Goal: Transaction & Acquisition: Download file/media

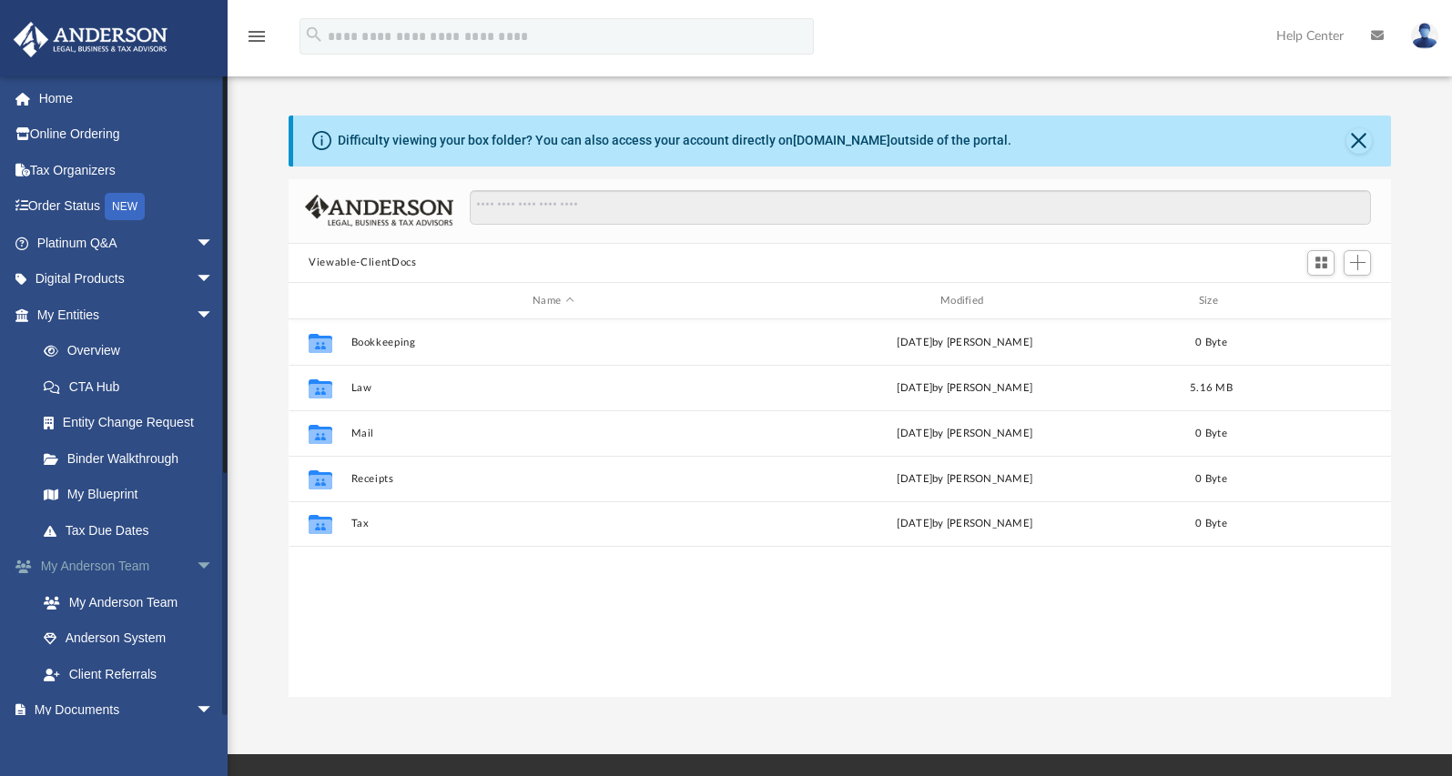
scroll to position [364, 0]
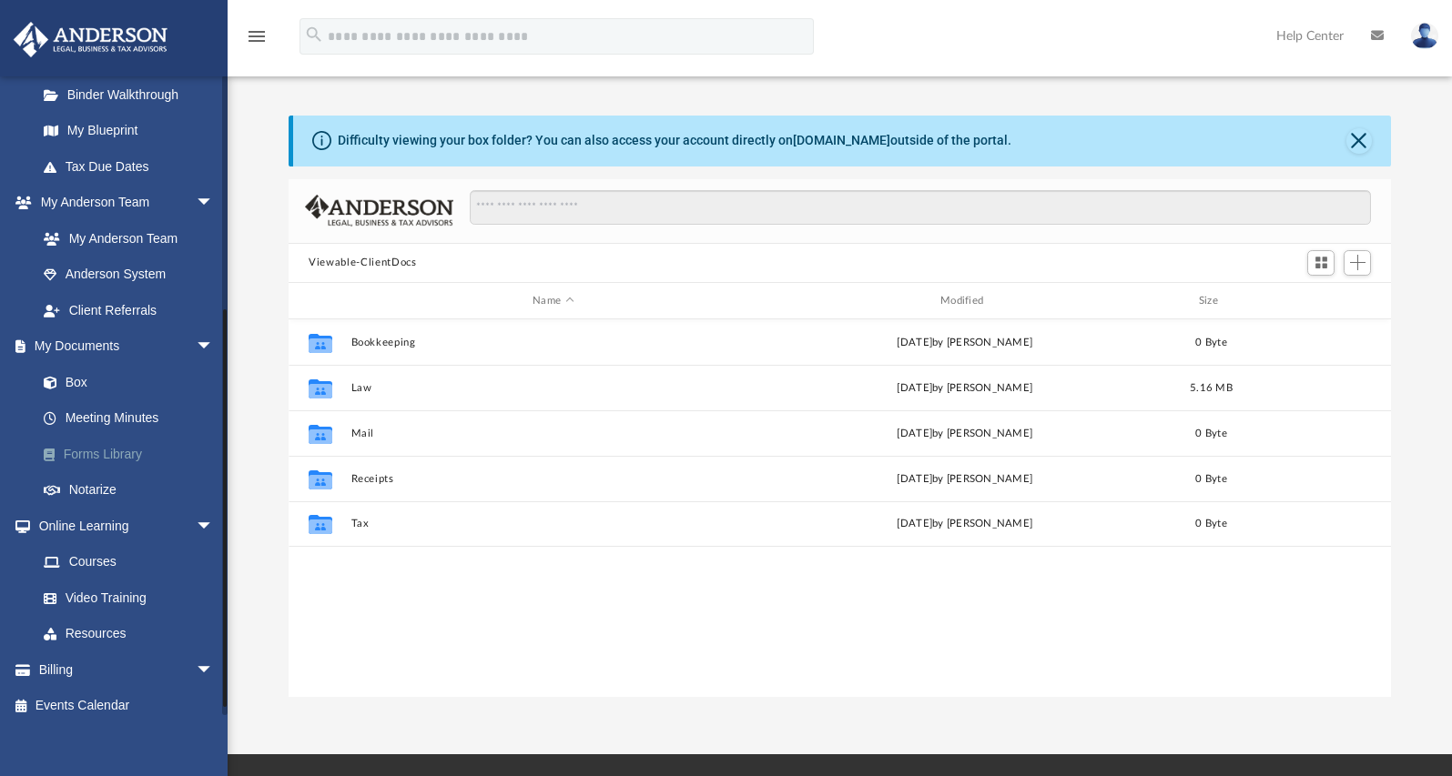
click at [125, 456] on link "Forms Library" at bounding box center [133, 454] width 216 height 36
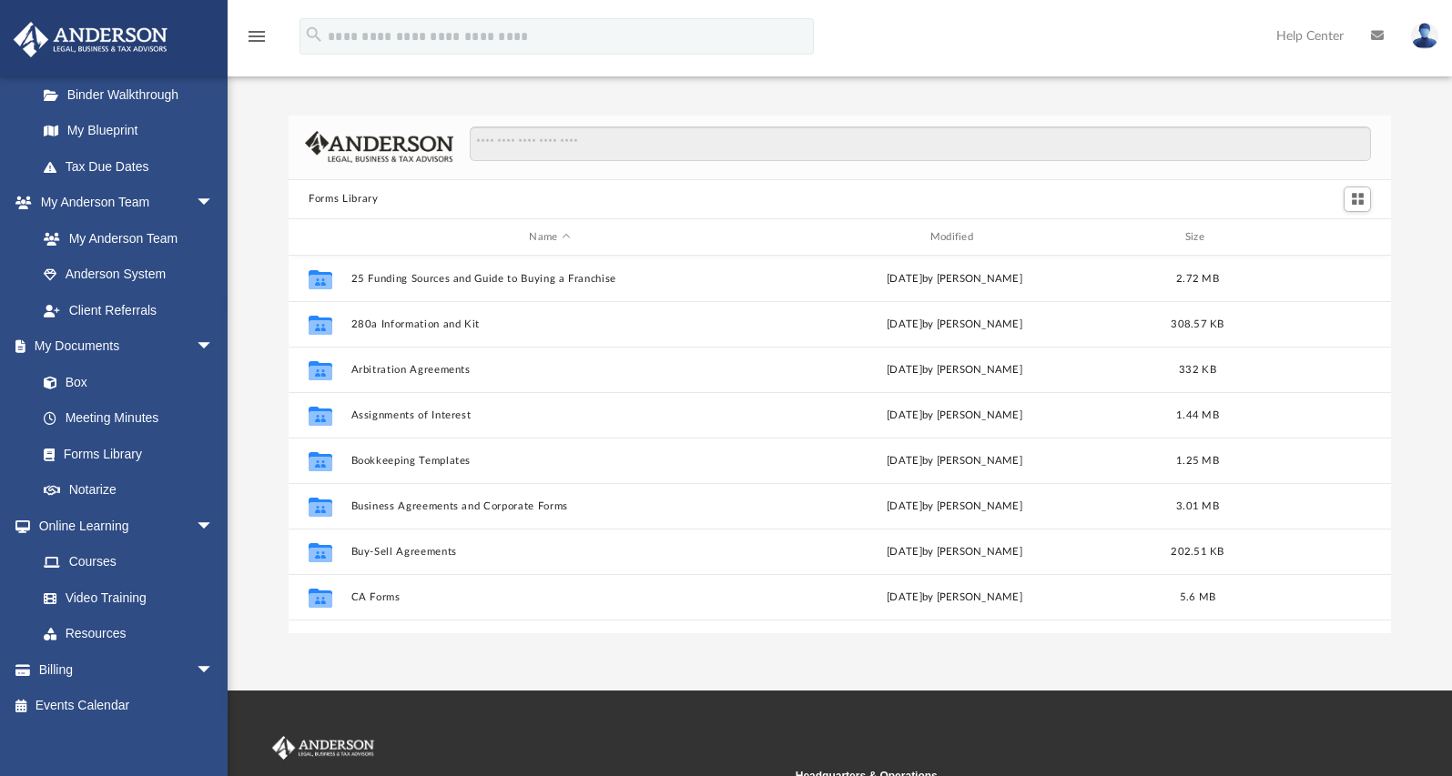
scroll to position [401, 1088]
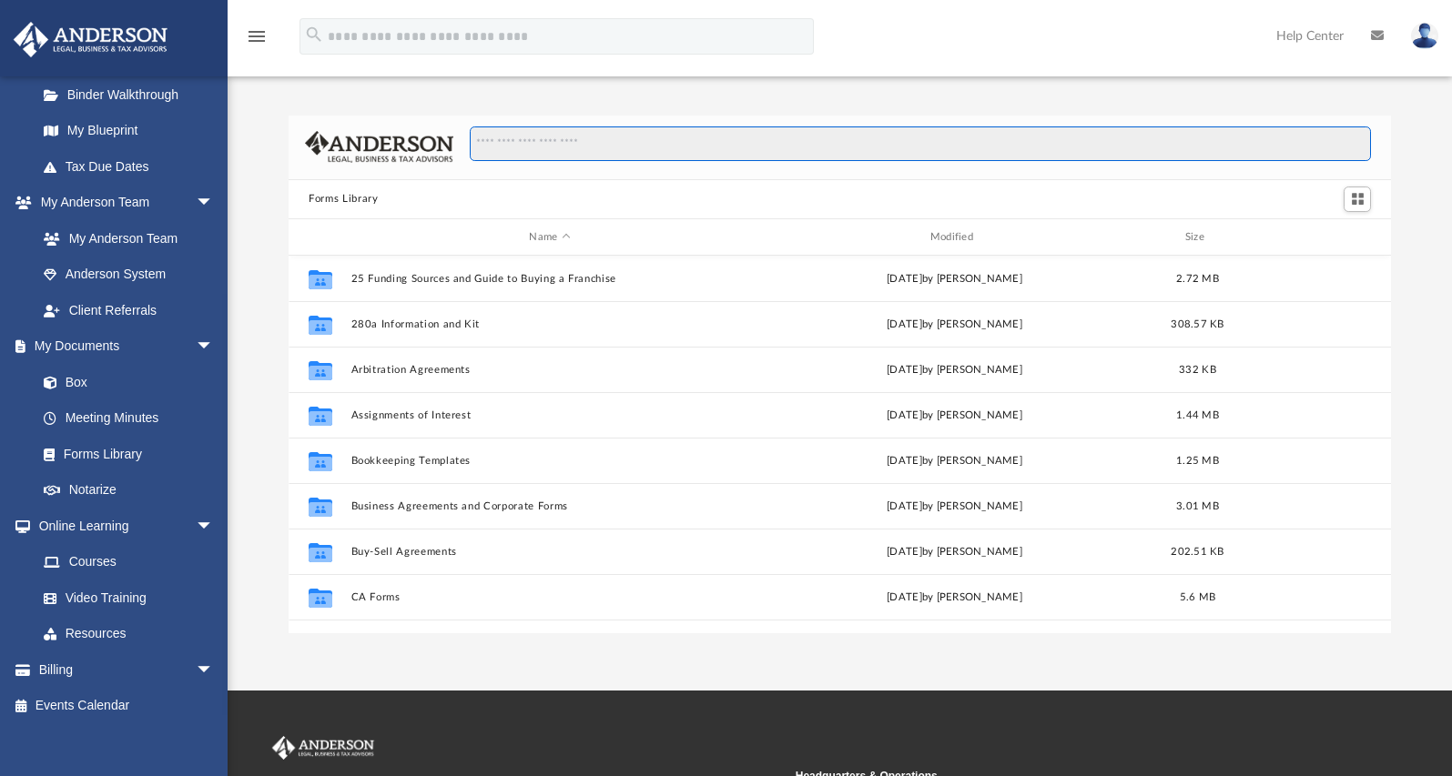
click at [636, 148] on input "Search files and folders" at bounding box center [920, 144] width 901 height 35
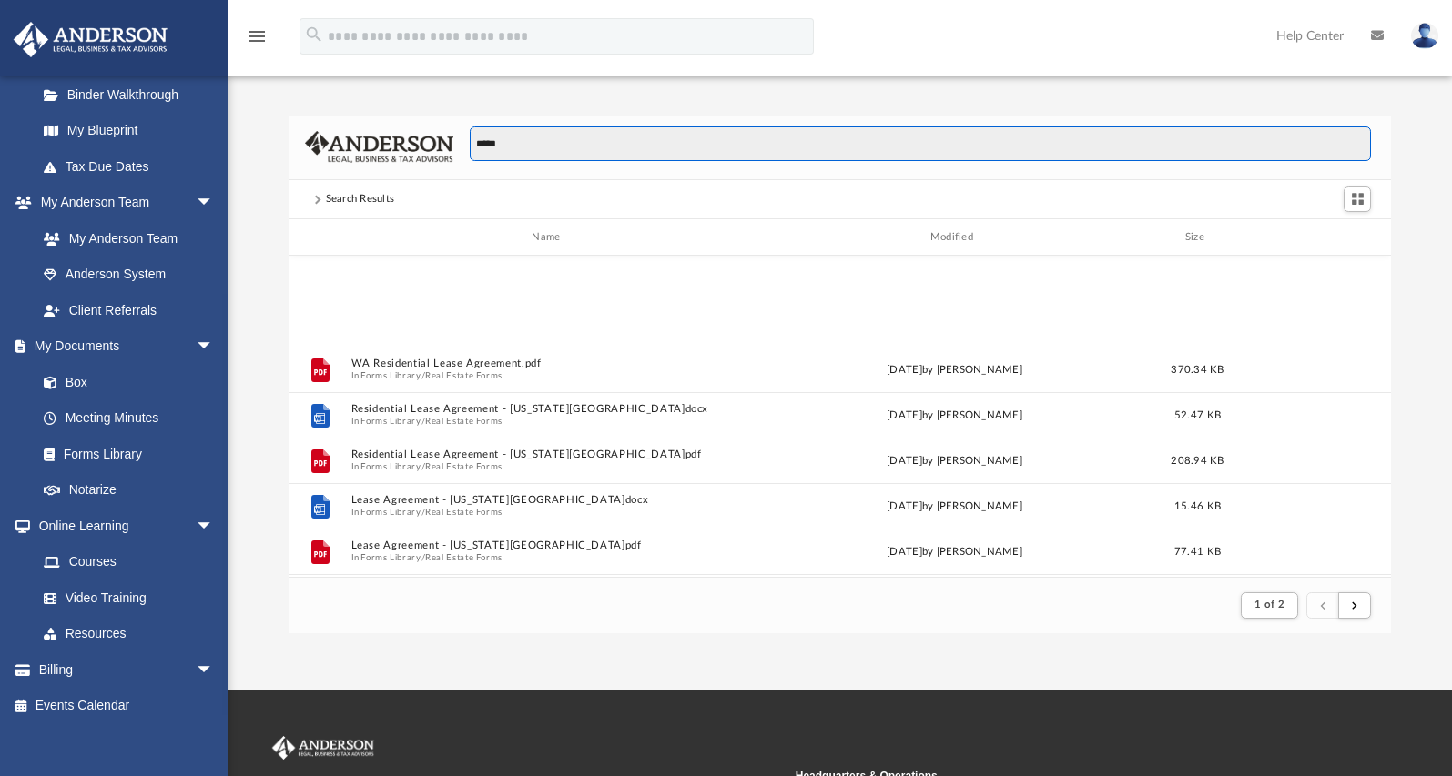
scroll to position [1092, 0]
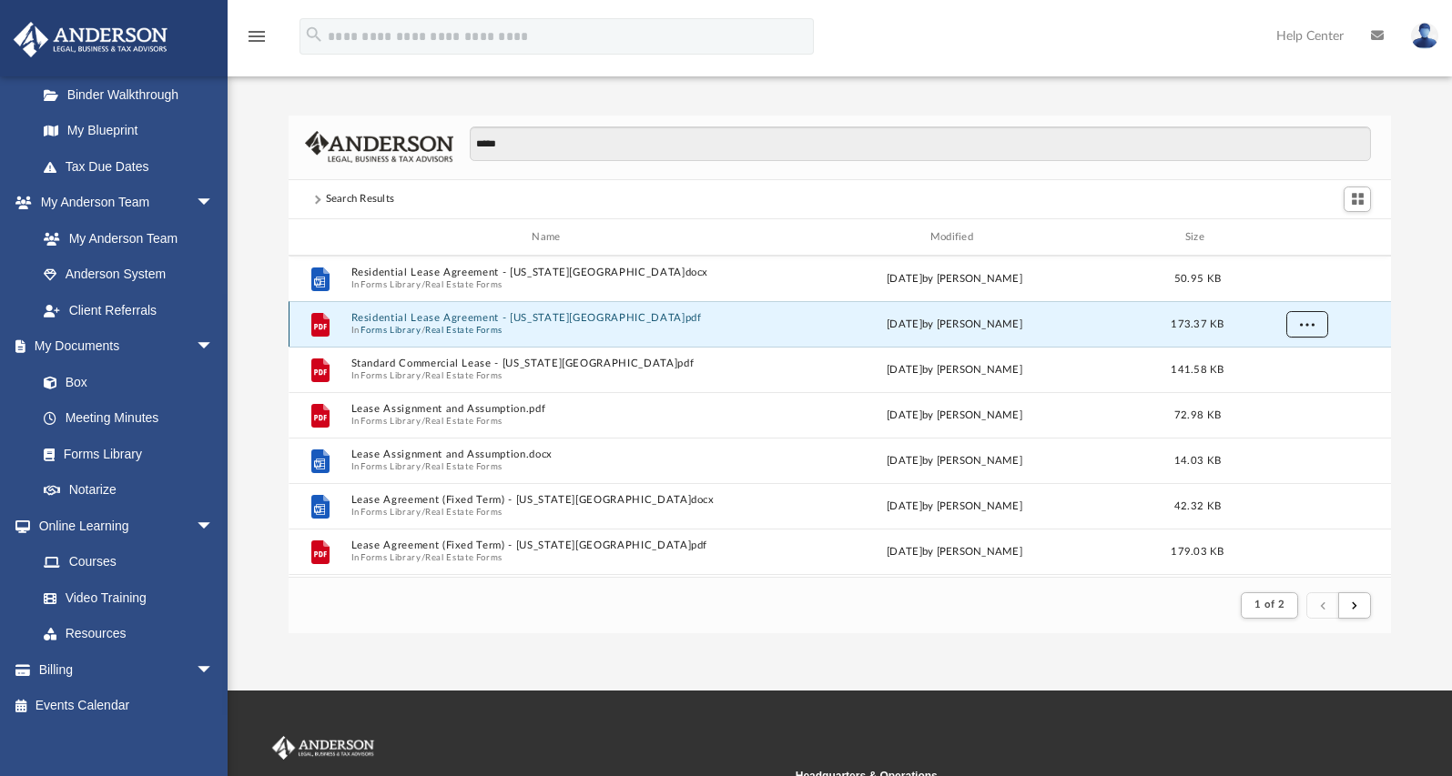
click at [1323, 322] on button "More options" at bounding box center [1307, 324] width 42 height 27
click at [1284, 364] on li "Preview" at bounding box center [1290, 362] width 53 height 19
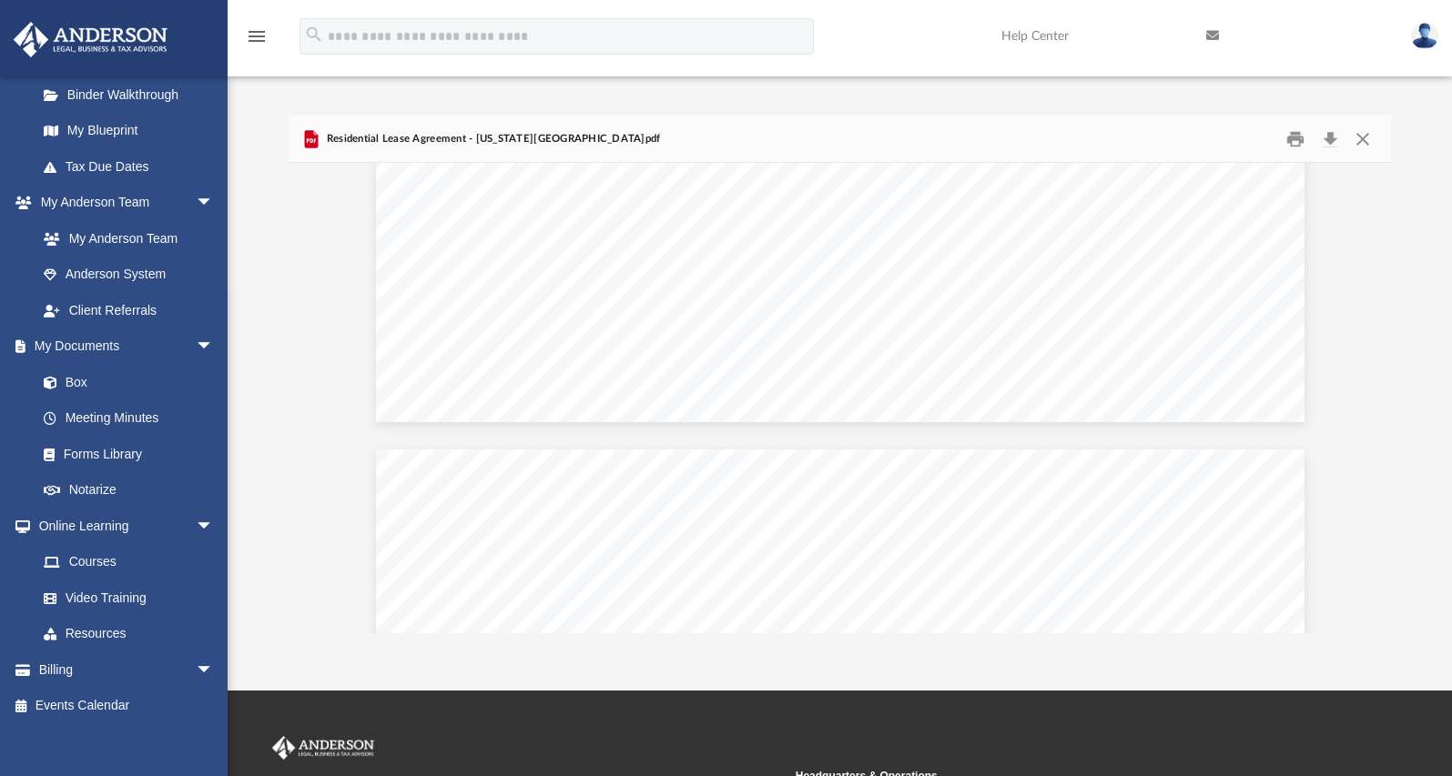
scroll to position [3641, 0]
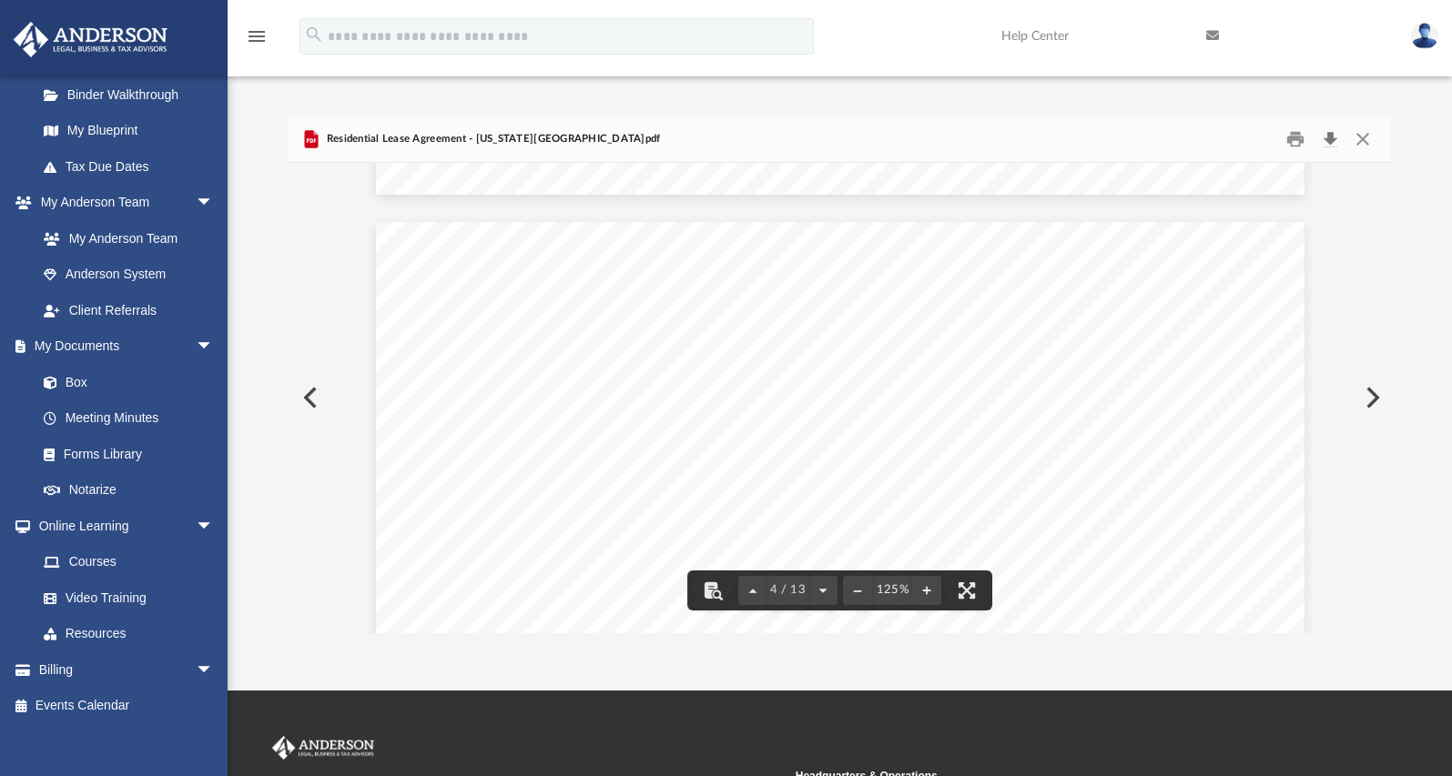
click at [1333, 138] on button "Download" at bounding box center [1329, 139] width 33 height 28
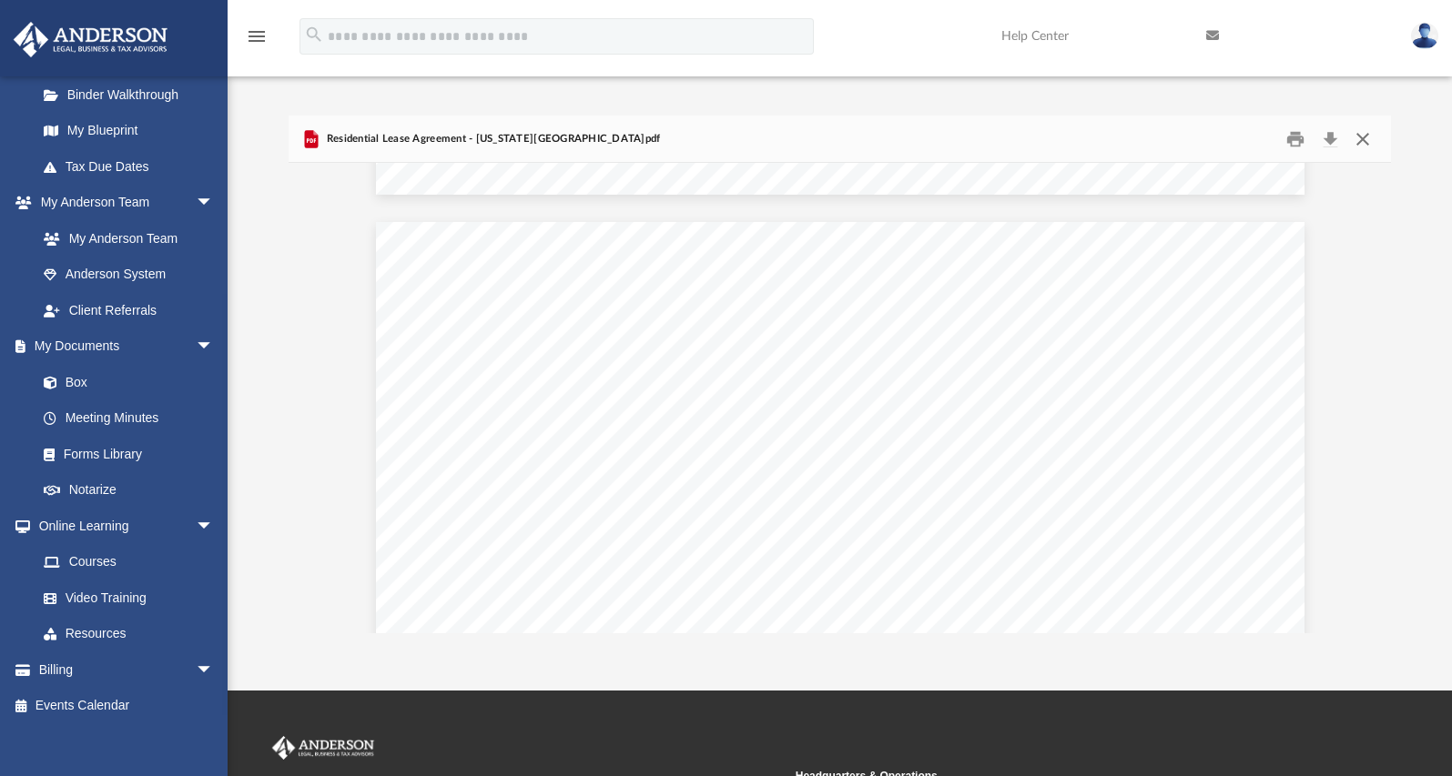
click at [1363, 146] on button "Close" at bounding box center [1361, 139] width 33 height 28
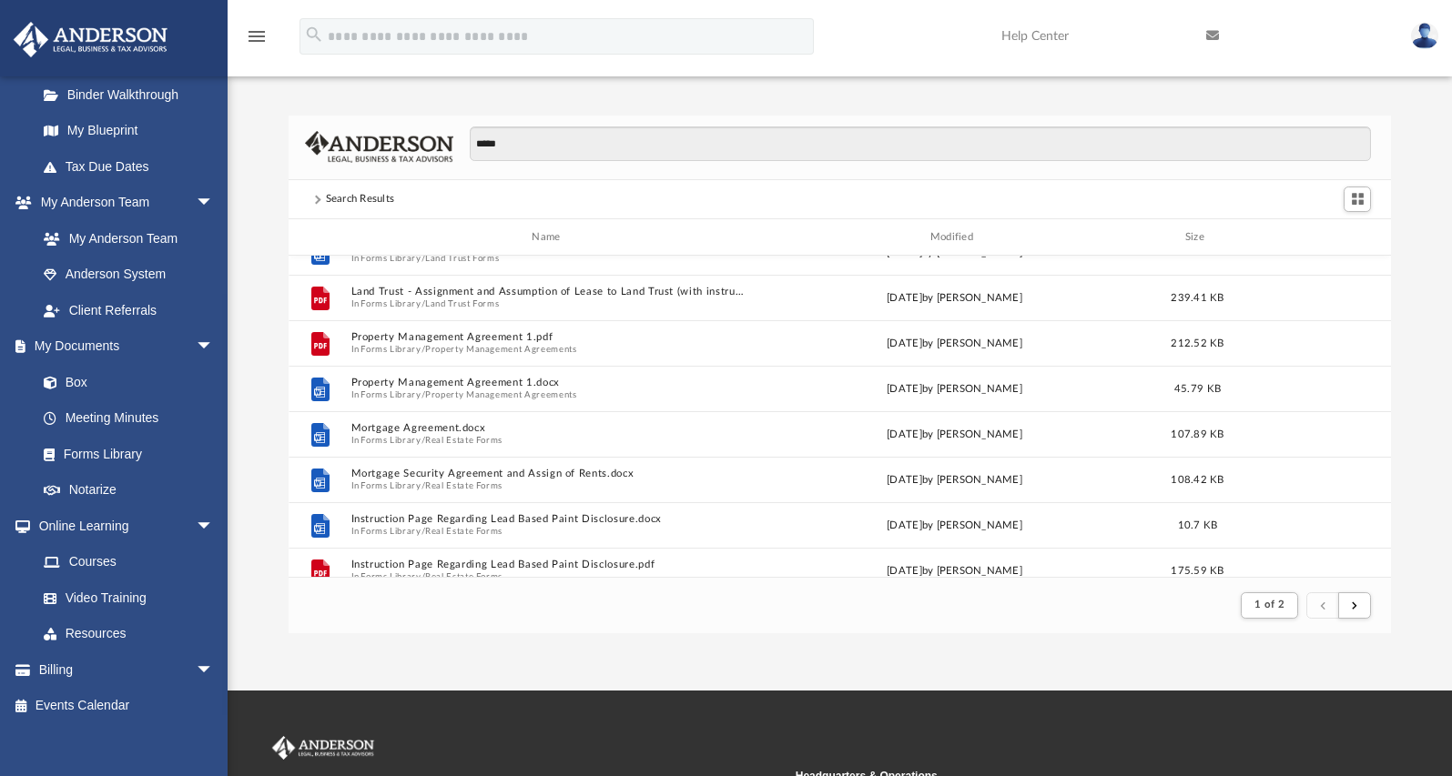
scroll to position [1456, 0]
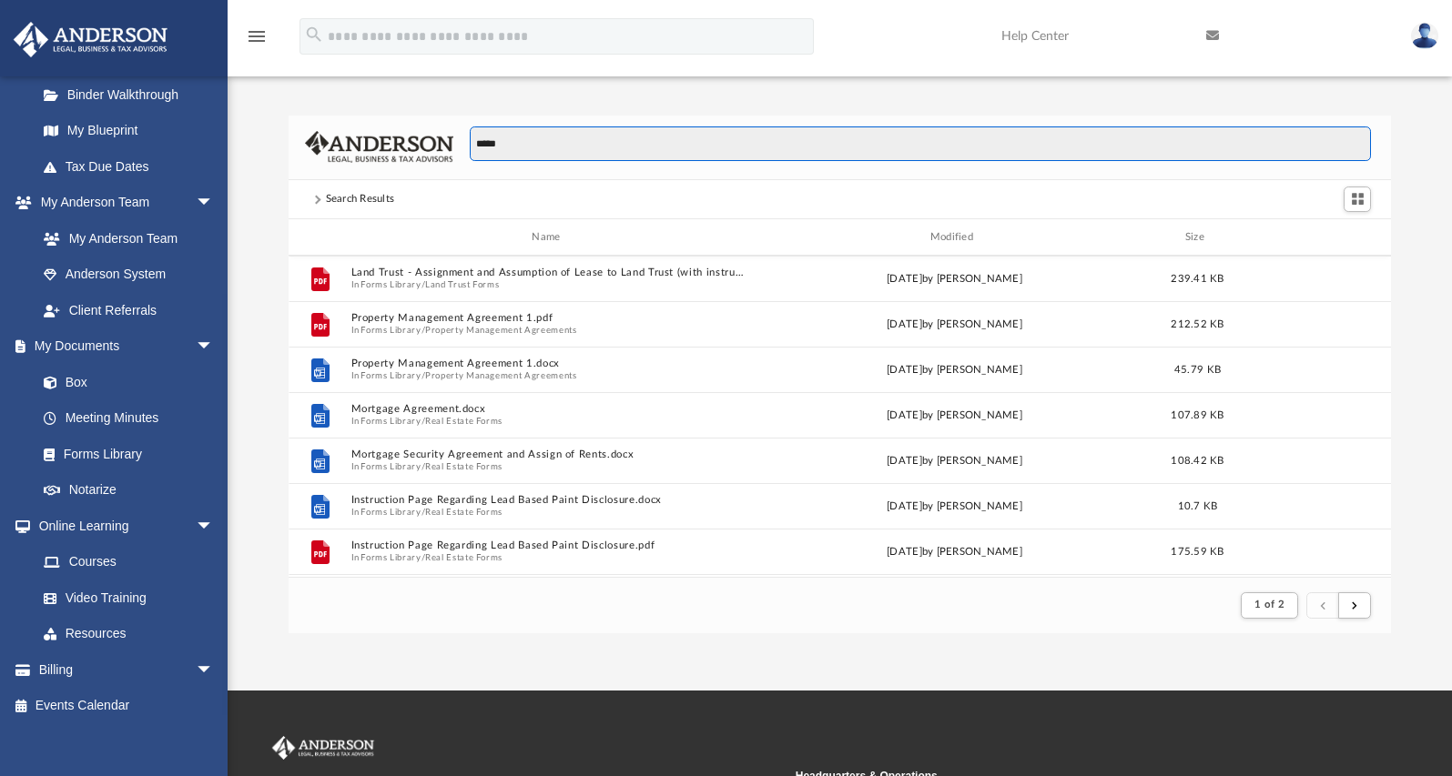
click at [645, 142] on input "*****" at bounding box center [920, 144] width 901 height 35
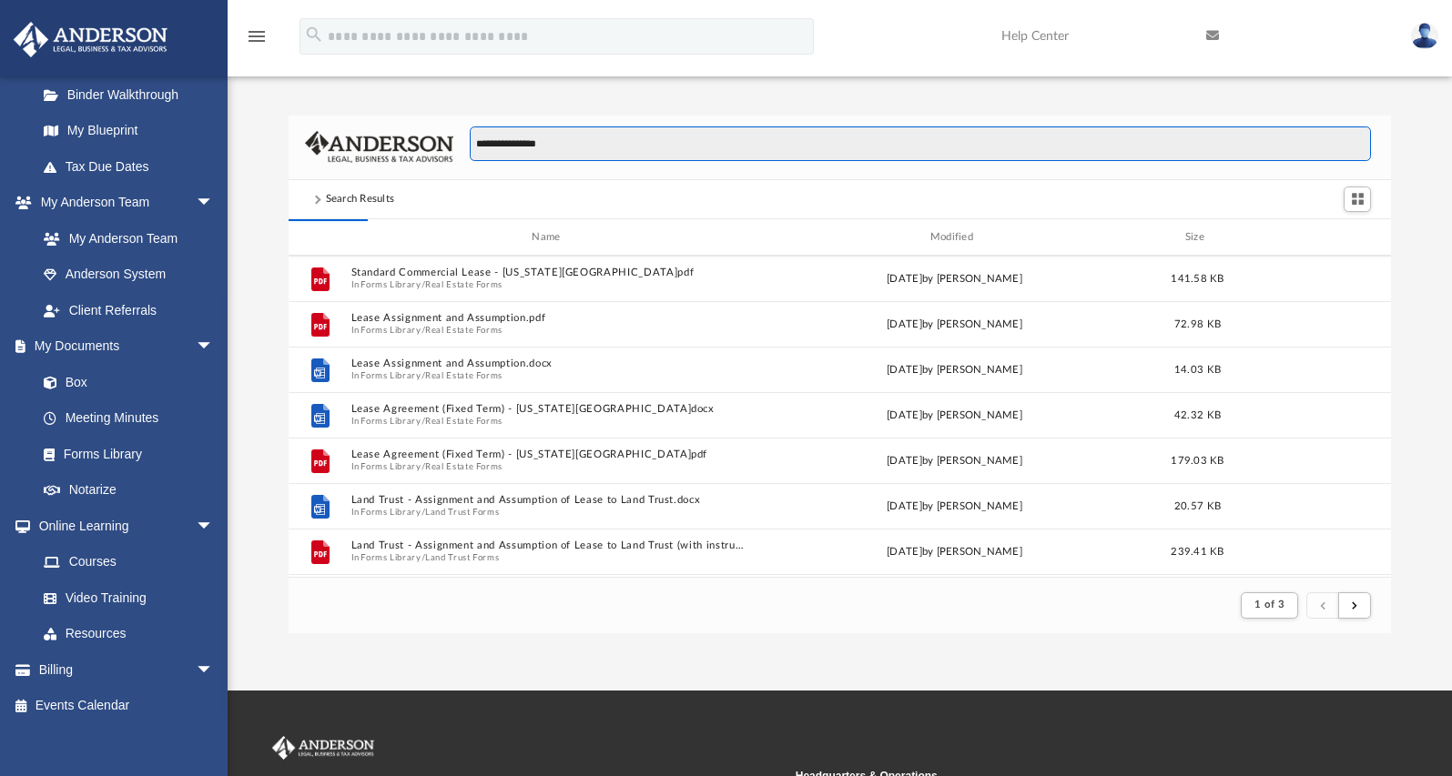
type input "**********"
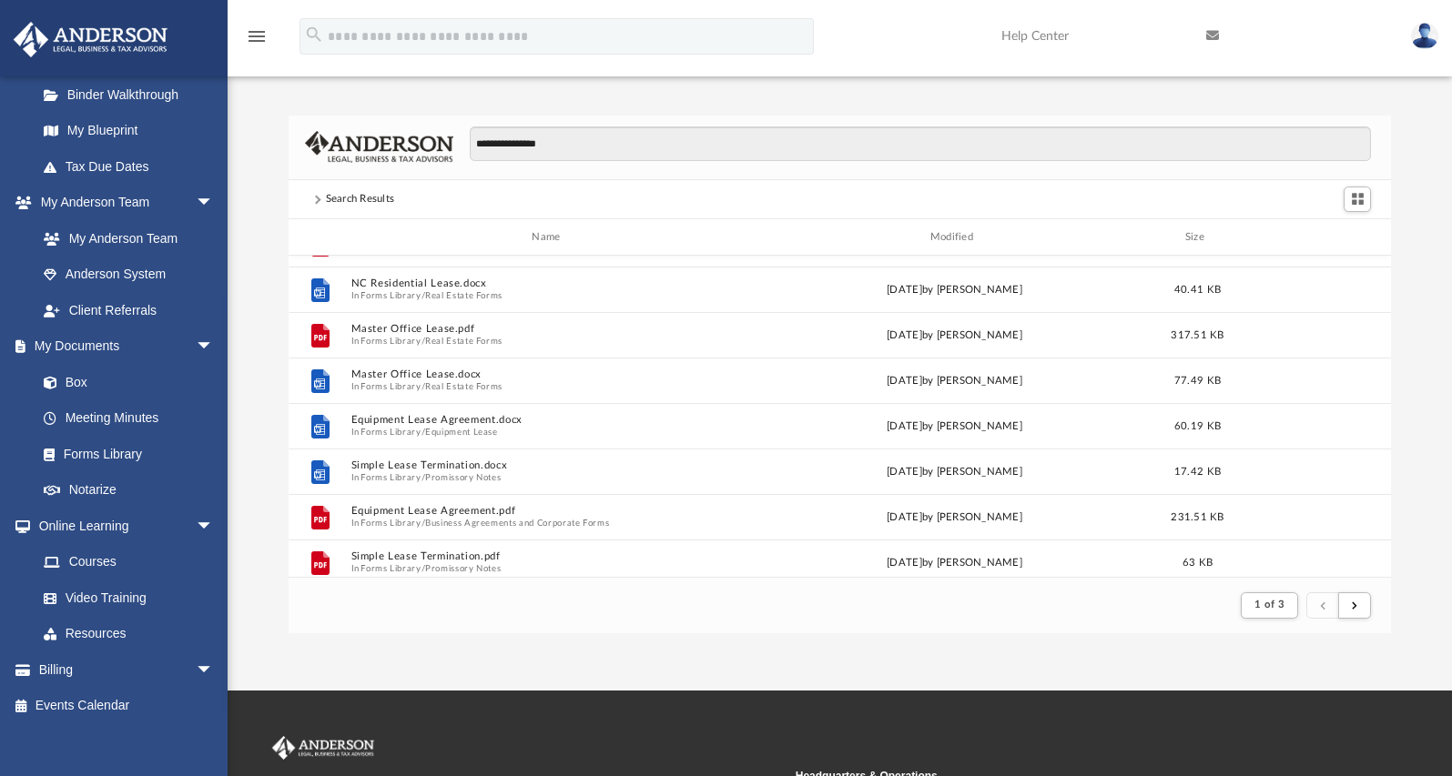
scroll to position [682, 0]
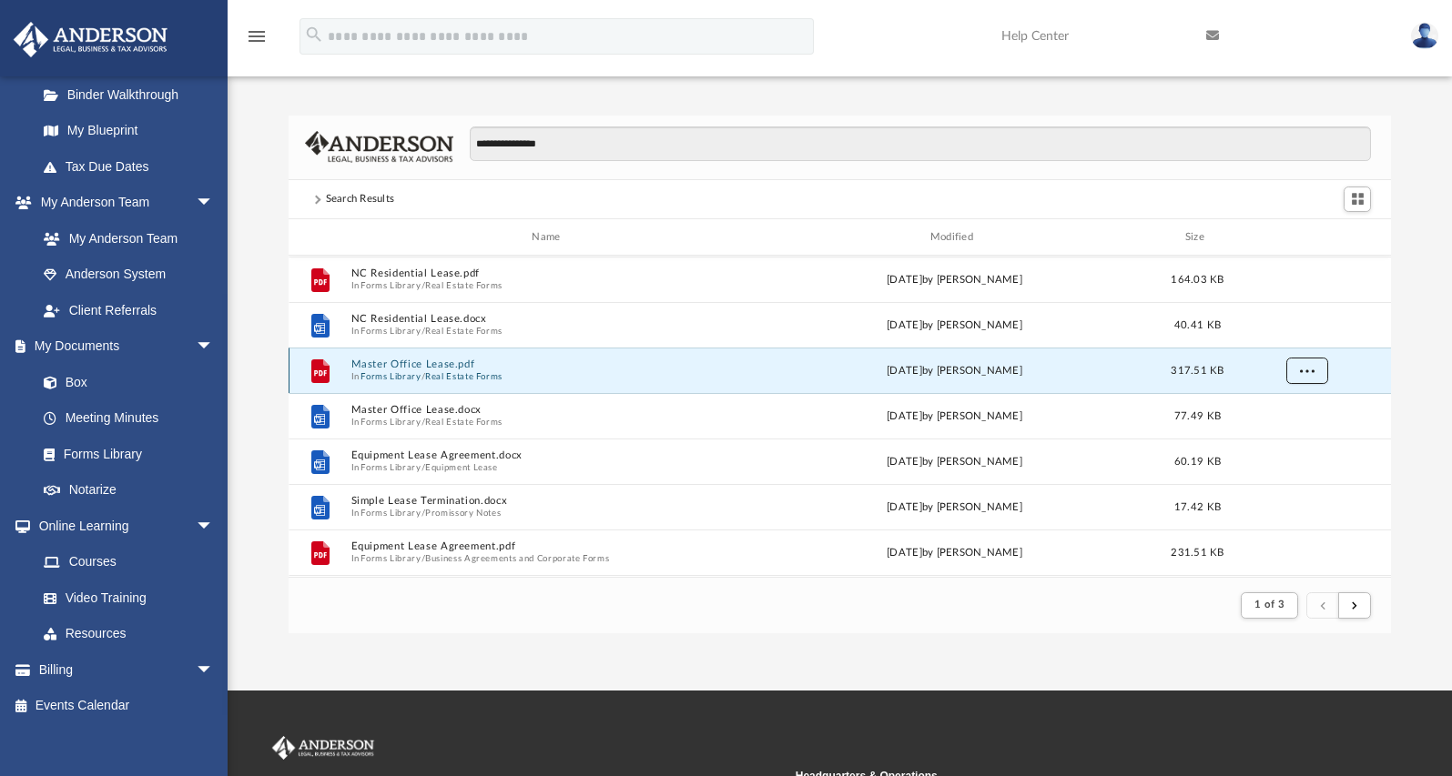
click at [1313, 372] on span "More options" at bounding box center [1307, 371] width 15 height 10
click at [1287, 435] on li "Download" at bounding box center [1290, 437] width 53 height 19
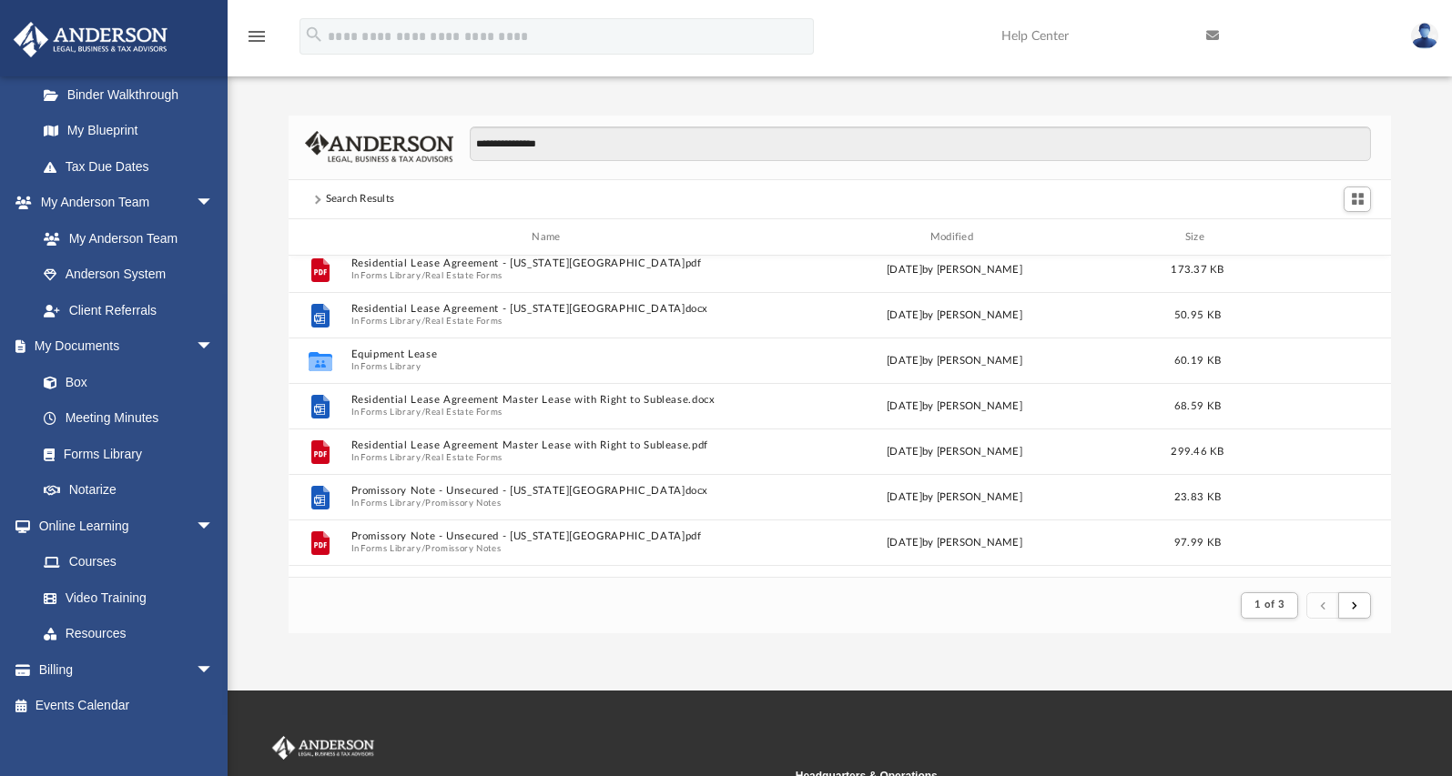
scroll to position [0, 0]
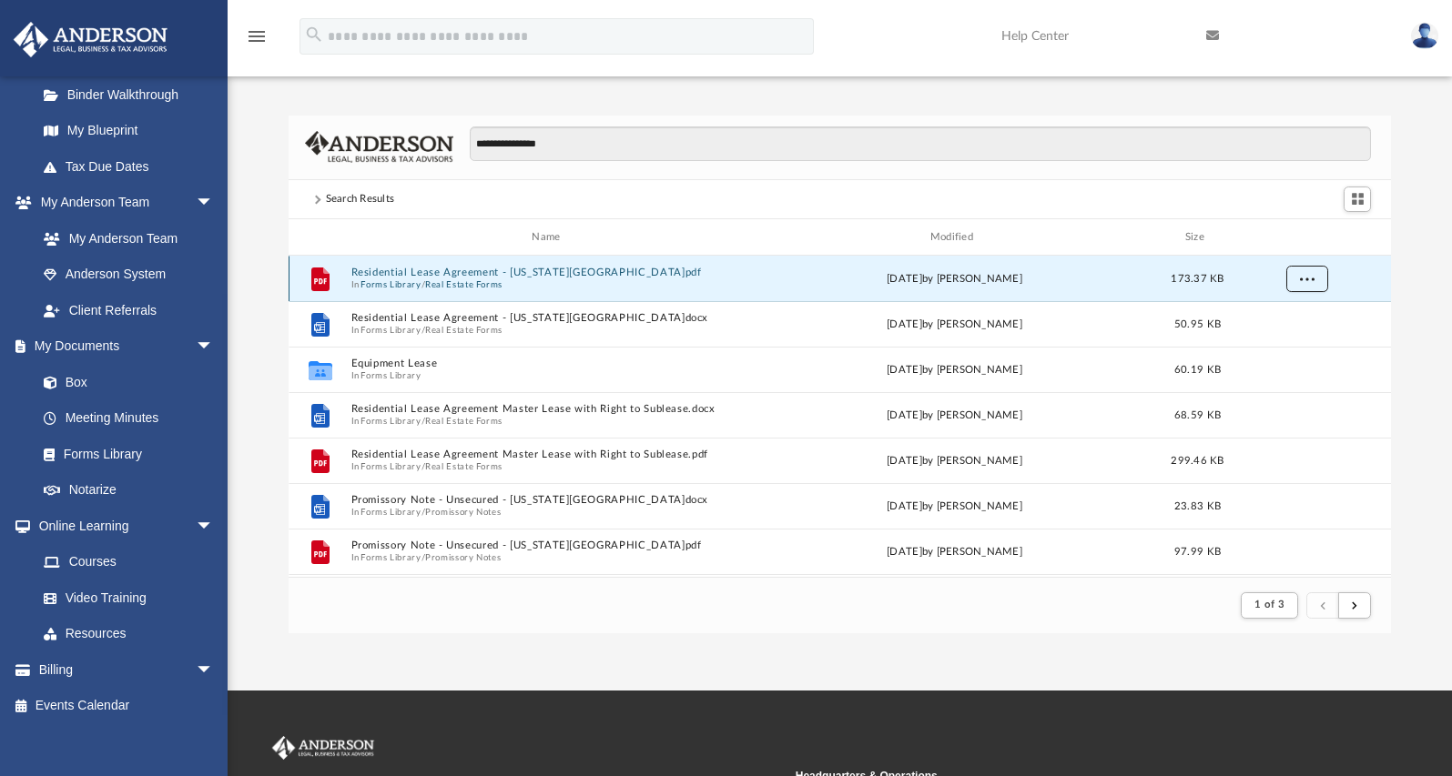
click at [1314, 276] on button "More options" at bounding box center [1307, 279] width 42 height 27
click at [1293, 346] on li "Download" at bounding box center [1290, 345] width 53 height 19
